Goal: Information Seeking & Learning: Check status

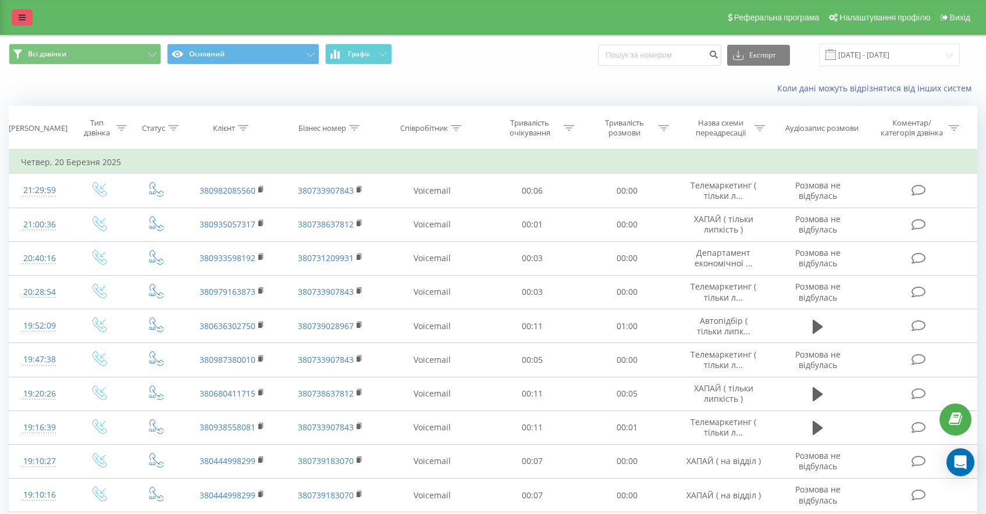
click at [30, 19] on link at bounding box center [22, 17] width 21 height 16
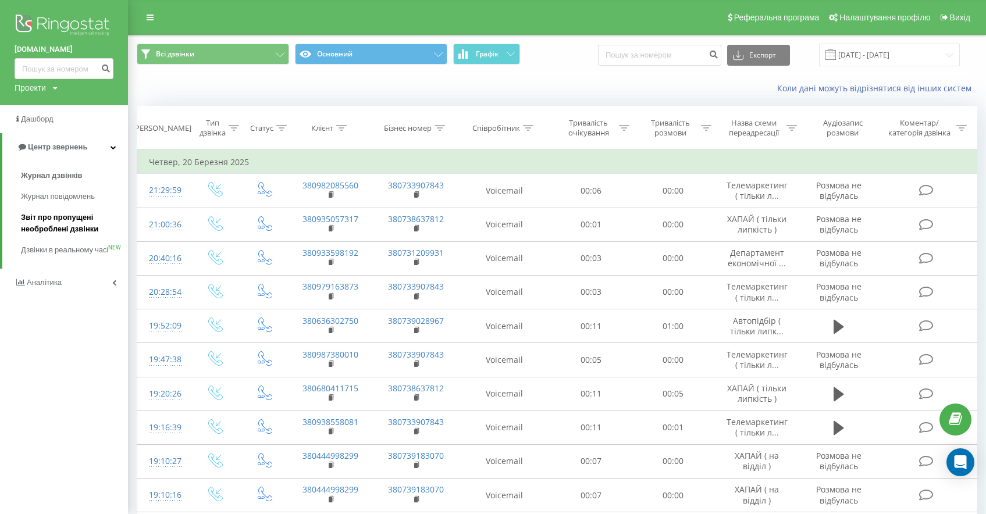
click at [67, 222] on span "Звіт про пропущені необроблені дзвінки" at bounding box center [71, 223] width 101 height 23
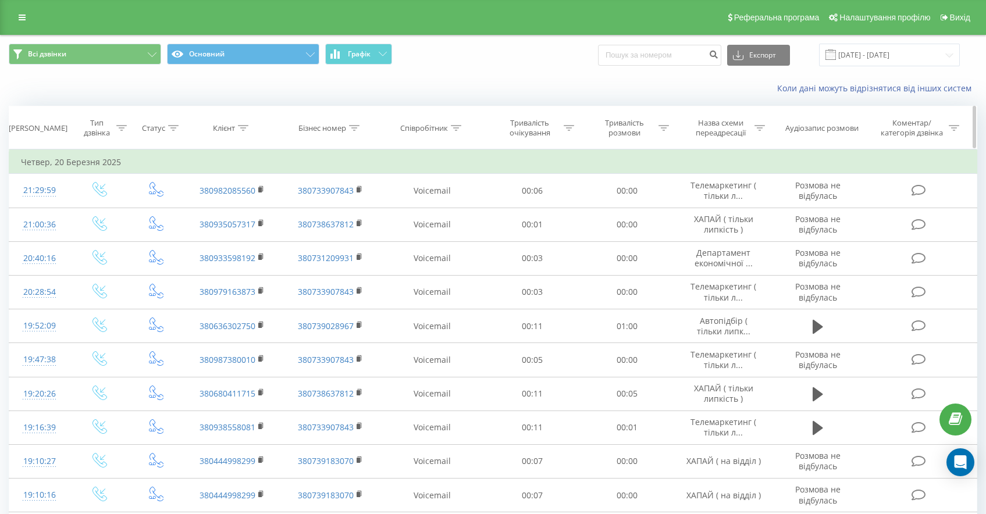
click at [435, 129] on div "Співробітник" at bounding box center [424, 128] width 48 height 10
click at [438, 190] on div "Містить" at bounding box center [426, 184] width 85 height 17
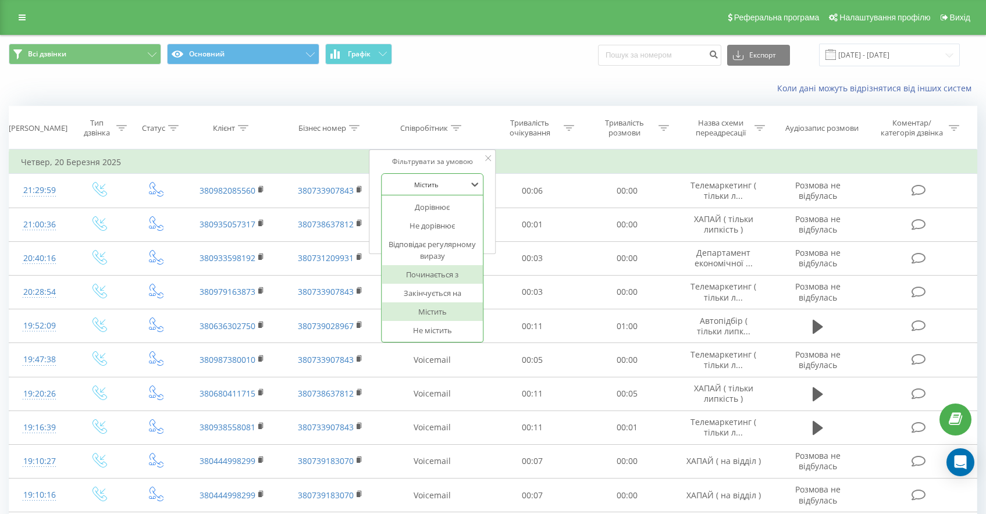
click at [442, 274] on div "Починається з" at bounding box center [432, 274] width 101 height 19
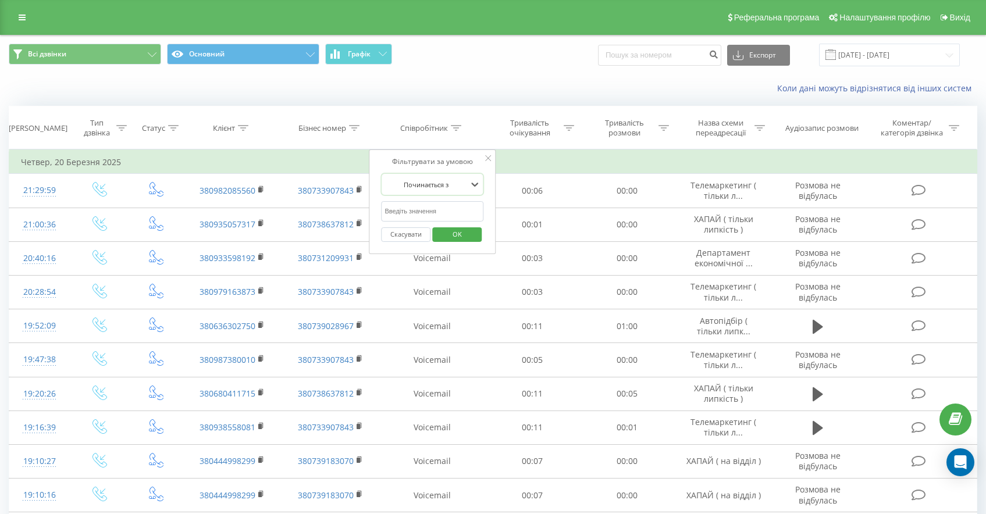
click at [423, 210] on input "text" at bounding box center [433, 211] width 102 height 20
type input "Ляшук"
click at [449, 237] on span "OK" at bounding box center [457, 234] width 33 height 18
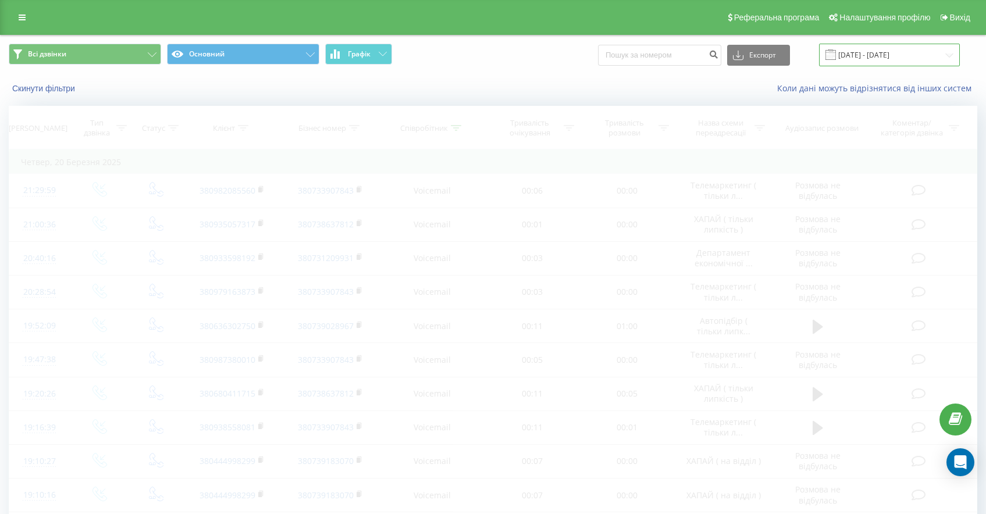
click at [879, 51] on input "[DATE] - [DATE]" at bounding box center [889, 55] width 141 height 23
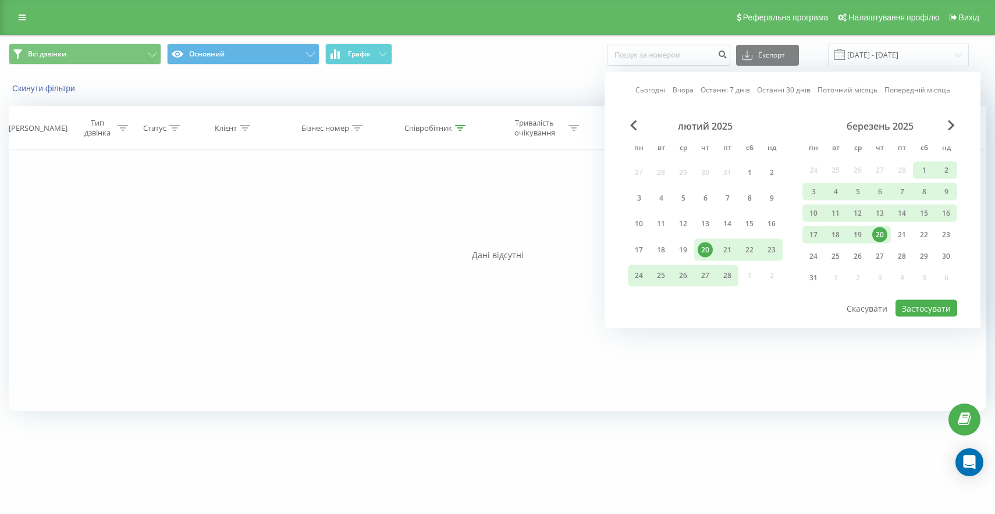
click at [647, 87] on link "Сьогодні" at bounding box center [650, 89] width 30 height 11
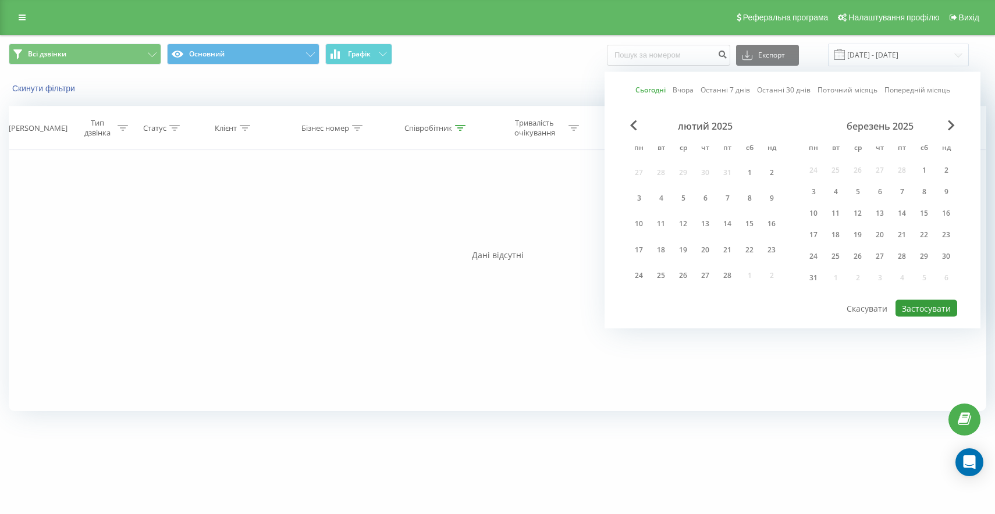
click at [926, 302] on button "Застосувати" at bounding box center [927, 308] width 62 height 17
type input "[DATE] - [DATE]"
